Goal: Task Accomplishment & Management: Manage account settings

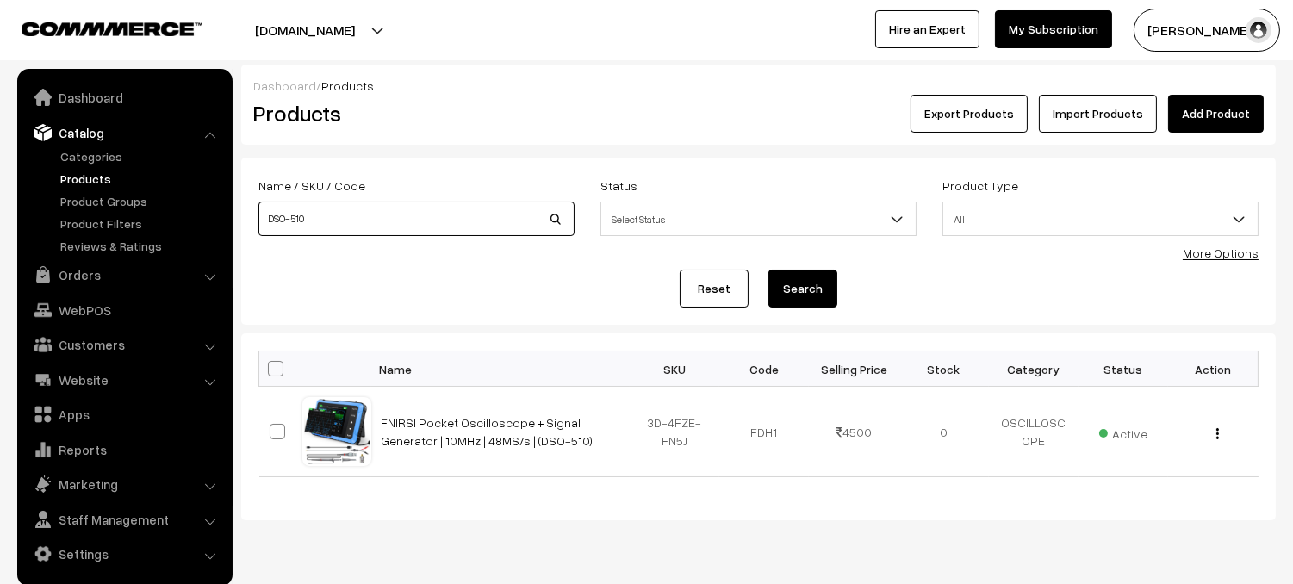
click at [419, 227] on input "DSO-510" at bounding box center [416, 219] width 316 height 34
type input "D"
type input "YTSB)40"
click at [769, 270] on button "Search" at bounding box center [803, 289] width 69 height 38
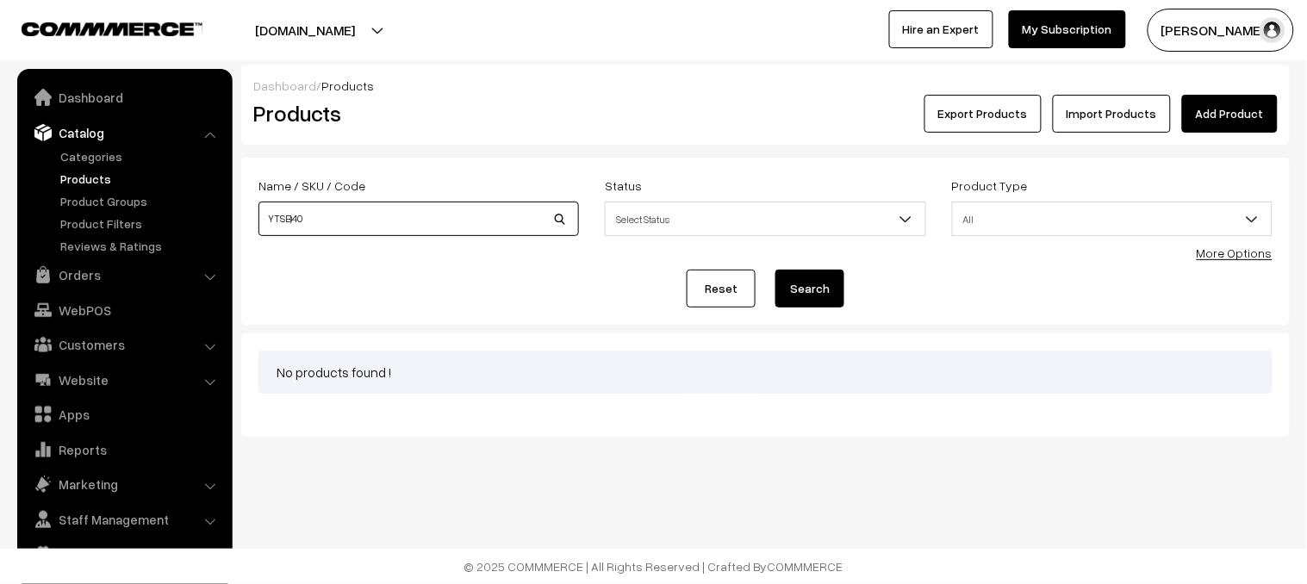
click at [292, 220] on input "YTSB)40" at bounding box center [418, 219] width 321 height 34
type input "YTSB040"
click at [775, 270] on button "Search" at bounding box center [809, 289] width 69 height 38
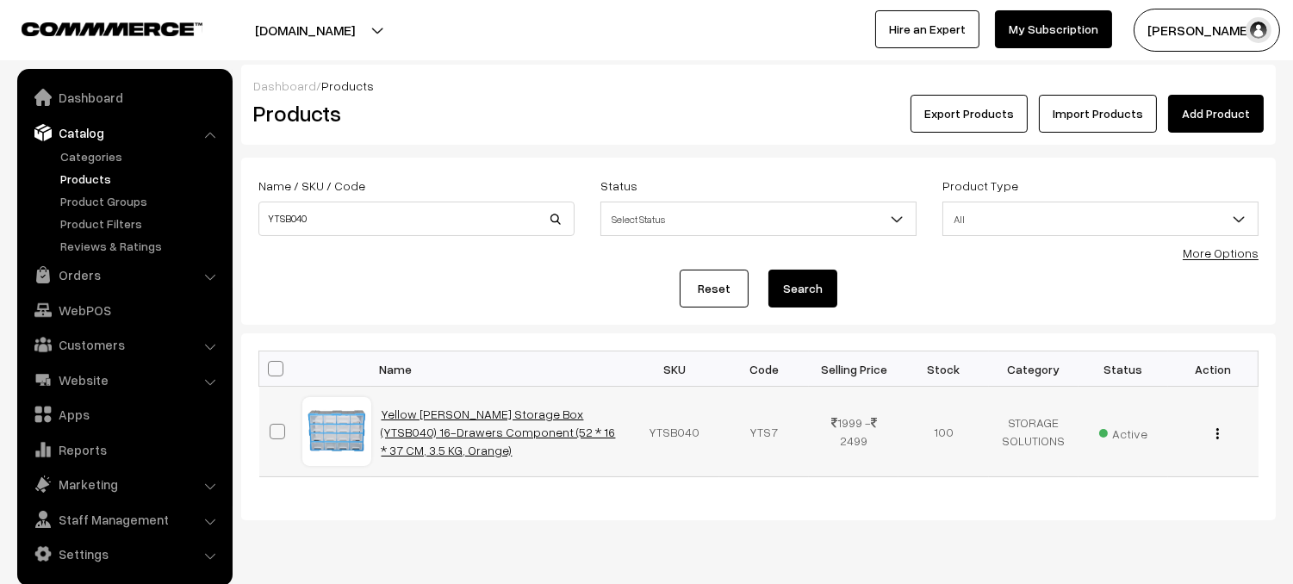
click at [490, 430] on link "Yellow [PERSON_NAME] Storage Box (YTSB040) 16-Drawers Component (52 * 16 * 37 C…" at bounding box center [499, 432] width 234 height 51
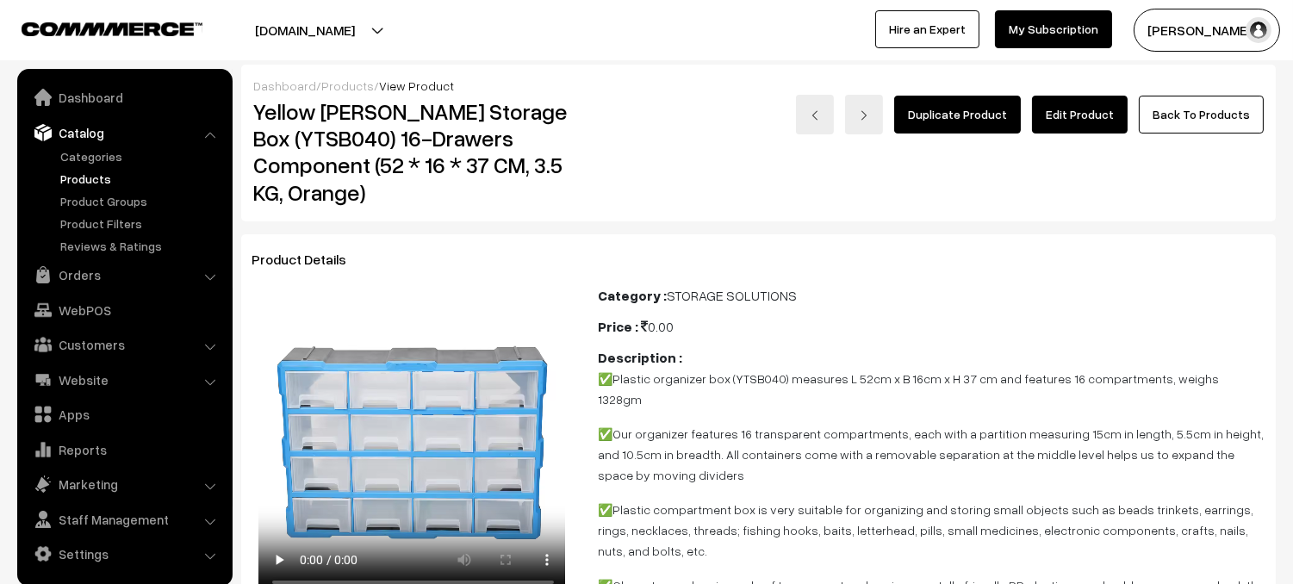
click at [1089, 127] on link "Edit Product" at bounding box center [1080, 115] width 96 height 38
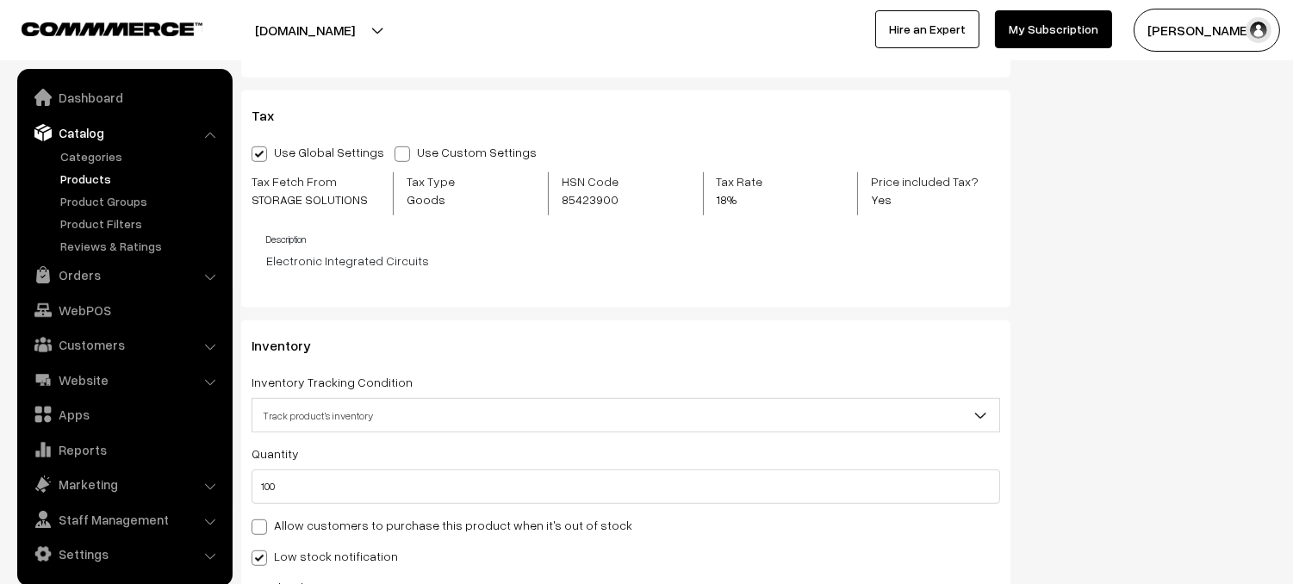
scroll to position [2005, 0]
click at [320, 492] on input "100" at bounding box center [626, 484] width 749 height 34
type input "10"
type input "110"
type input "1"
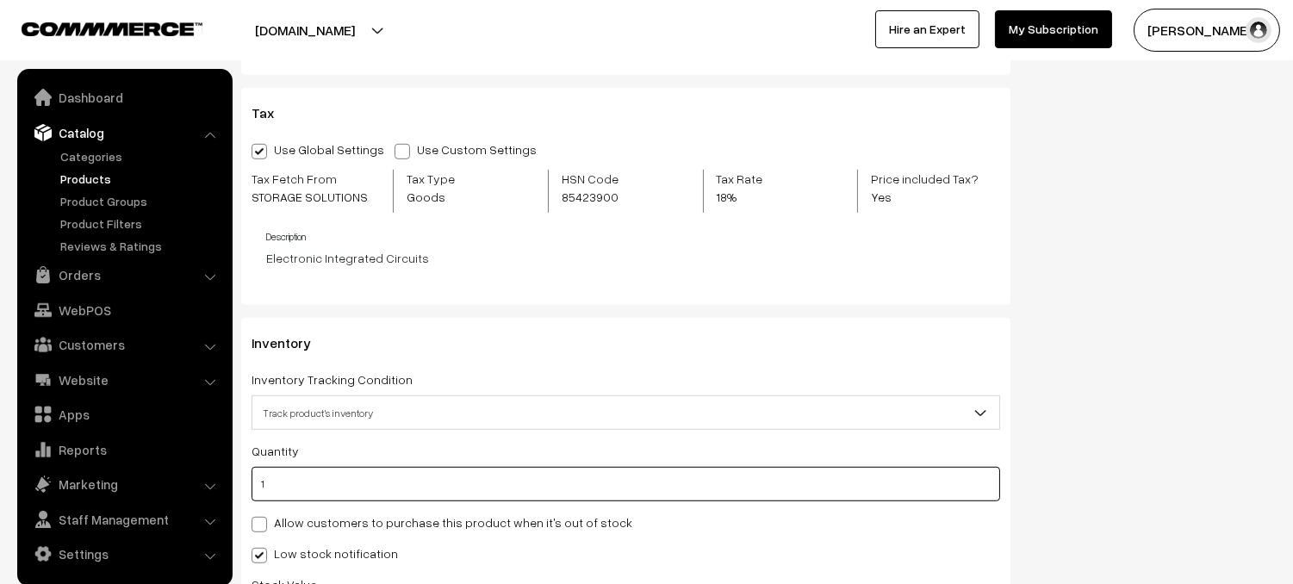
type input "101"
type input "0"
type input "1"
type input "101"
type input "13"
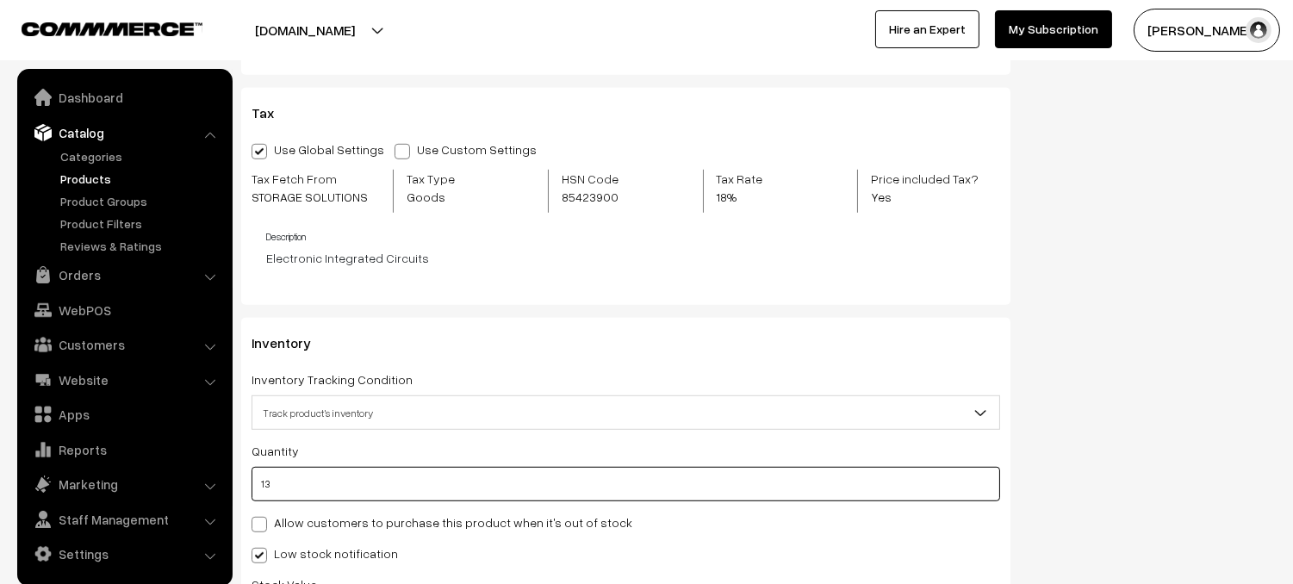
type input "113"
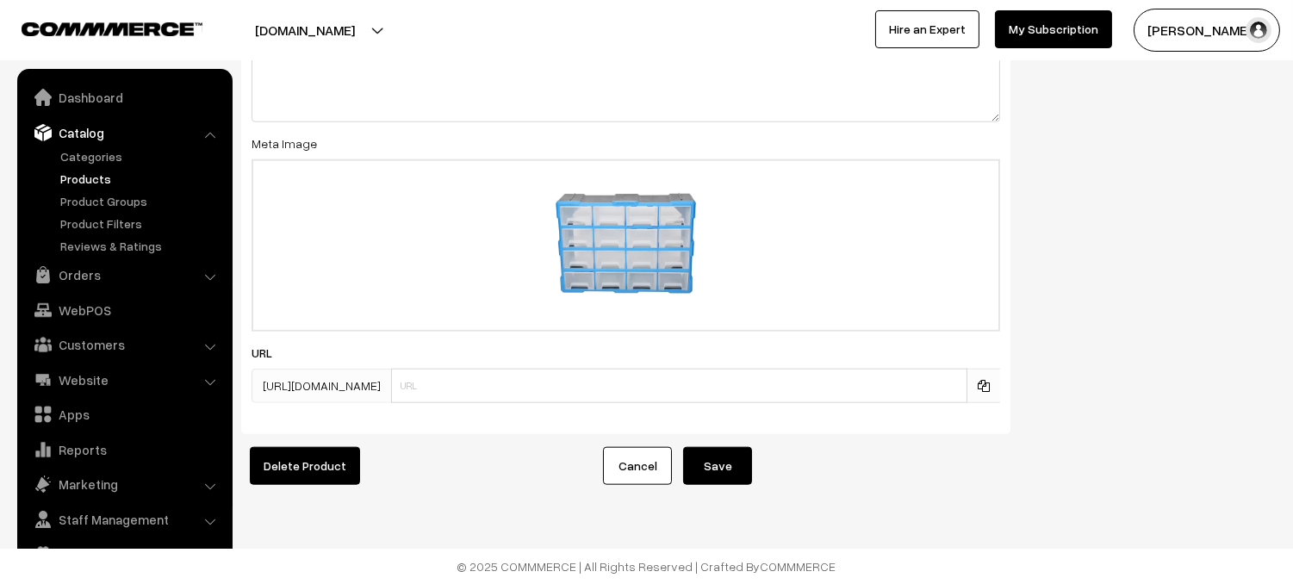
scroll to position [3427, 0]
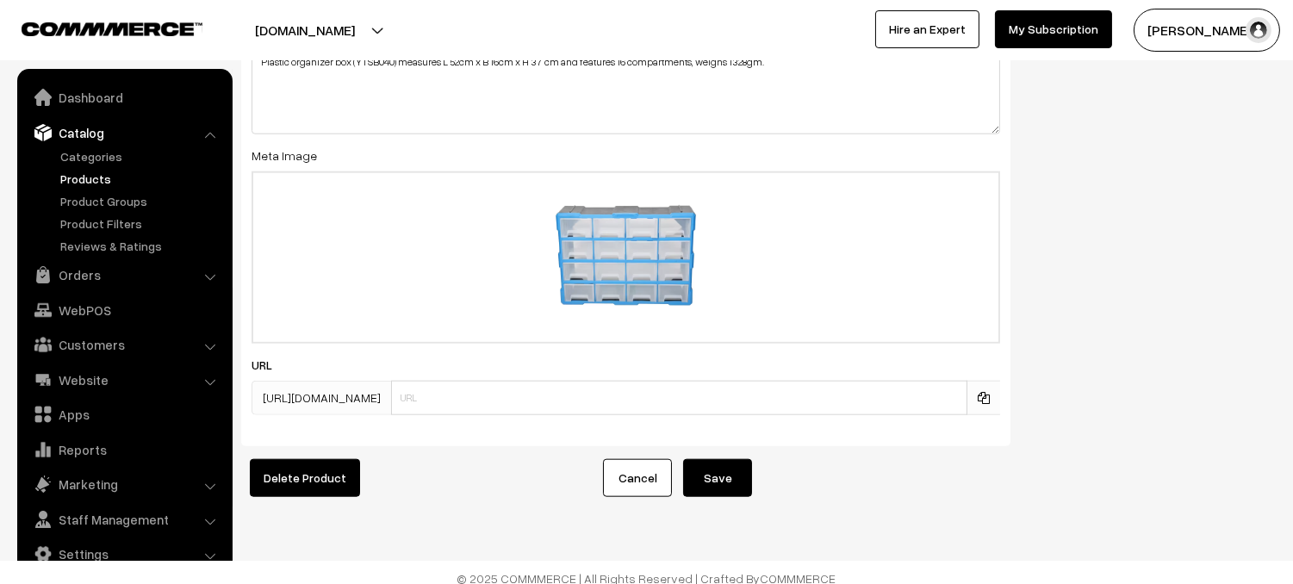
type input "13"
click at [708, 487] on button "Save" at bounding box center [717, 478] width 69 height 38
